Goal: Obtain resource: Download file/media

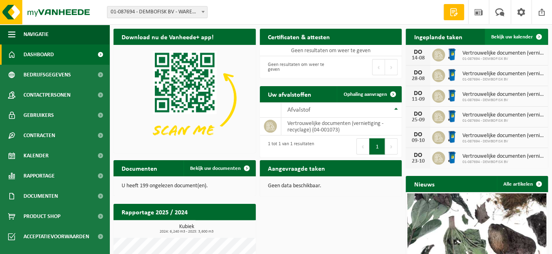
click at [507, 36] on span "Bekijk uw kalender" at bounding box center [512, 36] width 42 height 5
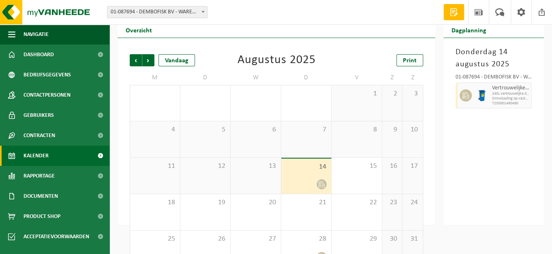
scroll to position [46, 0]
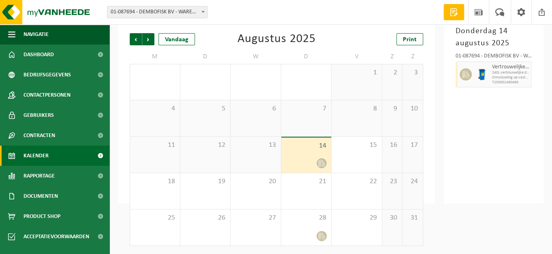
click at [495, 79] on span "Omwisseling op vaste frequentie (incl. verwerking)" at bounding box center [510, 77] width 37 height 5
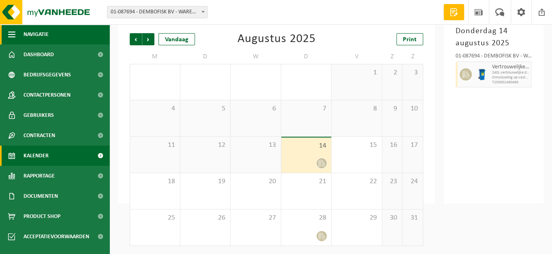
click at [63, 33] on button "Navigatie" at bounding box center [54, 34] width 109 height 20
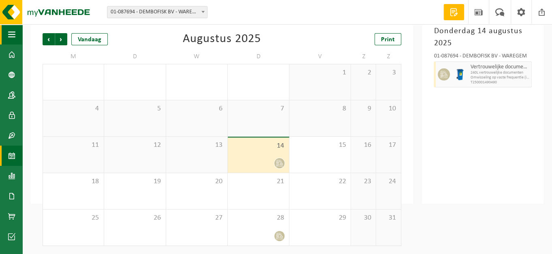
click at [63, 33] on span "Volgende" at bounding box center [61, 39] width 12 height 12
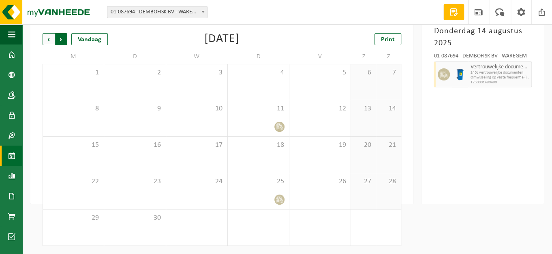
click at [46, 38] on span "Vorige" at bounding box center [49, 39] width 12 height 12
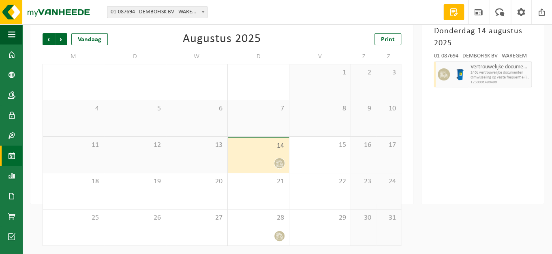
click at [494, 70] on span "Vertrouwelijke documenten (vernietiging - recyclage)" at bounding box center [499, 67] width 59 height 6
click at [465, 66] on div at bounding box center [460, 75] width 16 height 26
click at [11, 55] on span at bounding box center [11, 55] width 7 height 20
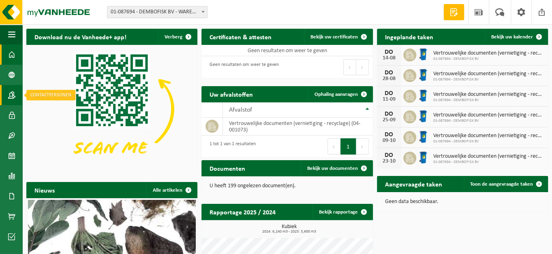
click at [9, 96] on span at bounding box center [11, 95] width 7 height 20
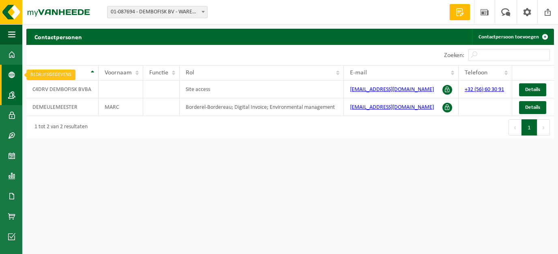
click at [8, 77] on link "Bedrijfsgegevens" at bounding box center [11, 75] width 22 height 20
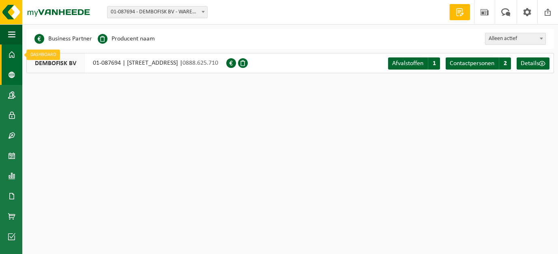
click at [5, 51] on link "Dashboard" at bounding box center [11, 55] width 22 height 20
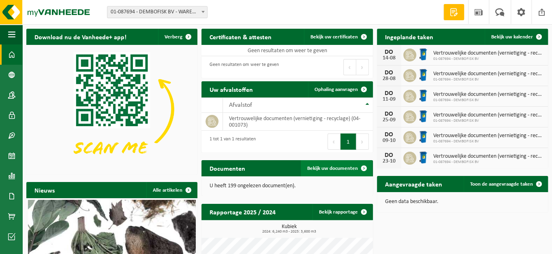
click at [315, 168] on span "Bekijk uw documenten" at bounding box center [332, 168] width 51 height 5
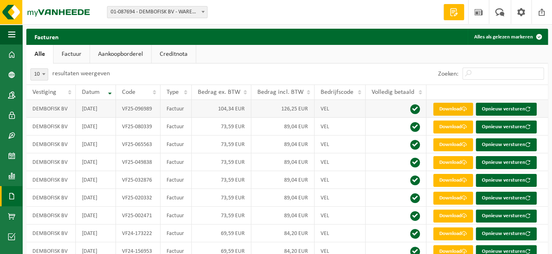
click at [459, 107] on link "Download" at bounding box center [453, 109] width 40 height 13
click at [13, 55] on span at bounding box center [11, 55] width 7 height 20
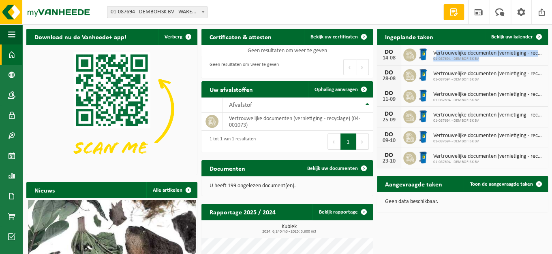
drag, startPoint x: 434, startPoint y: 53, endPoint x: 485, endPoint y: 60, distance: 51.1
click at [485, 57] on span "Vertrouwelijke documenten (vernietiging - recyclage)" at bounding box center [488, 53] width 111 height 6
click at [485, 60] on span "01-087694 - DEMBOFISK BV" at bounding box center [488, 59] width 111 height 5
drag, startPoint x: 485, startPoint y: 60, endPoint x: 430, endPoint y: 49, distance: 56.6
click at [430, 49] on div "Vertrouwelijke documenten (vernietiging - recyclage) 01-087694 - DEMBOFISK BV" at bounding box center [486, 55] width 115 height 13
